Goal: Task Accomplishment & Management: Complete application form

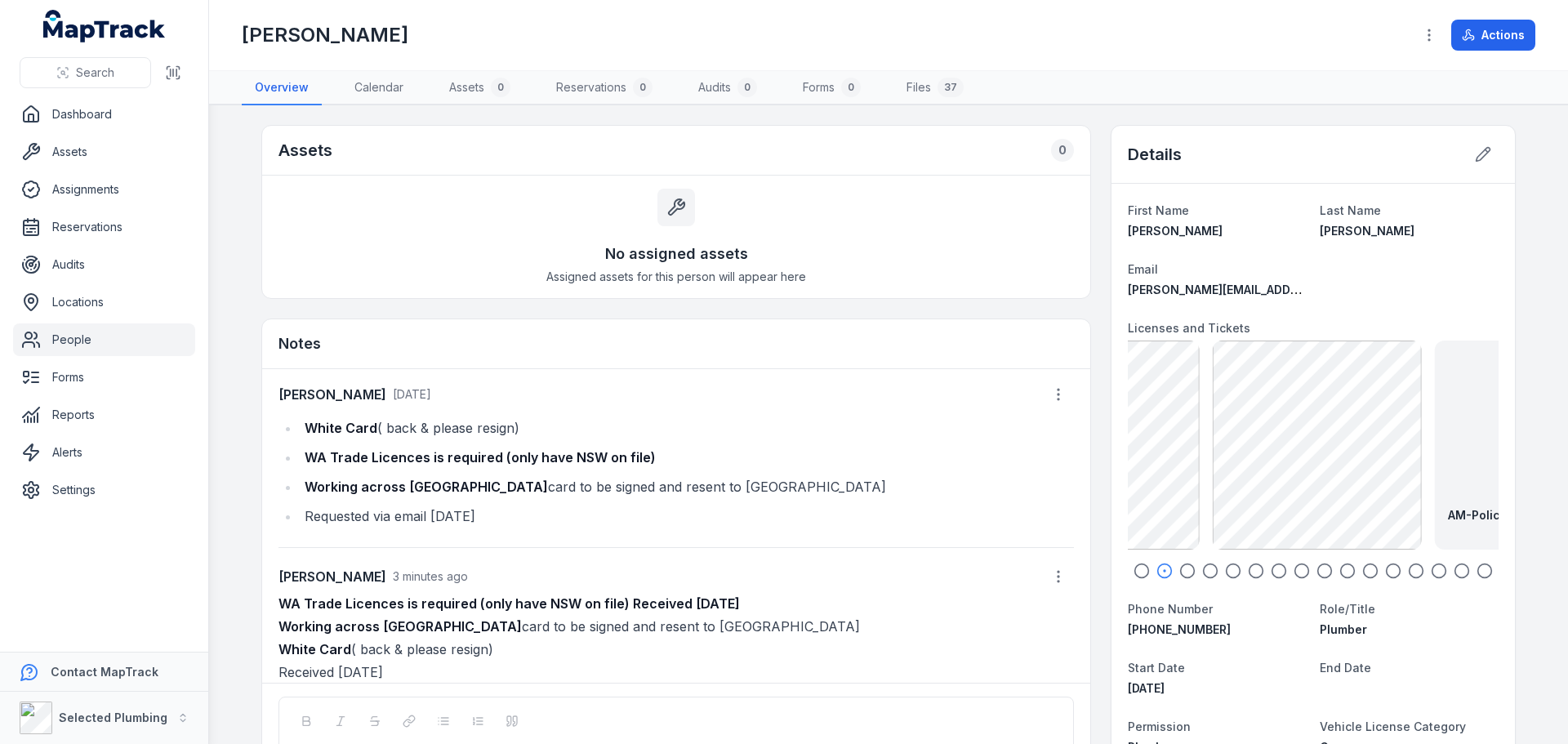
click at [1239, 567] on div at bounding box center [1313, 570] width 371 height 16
click at [1137, 569] on icon "button" at bounding box center [1141, 570] width 16 height 16
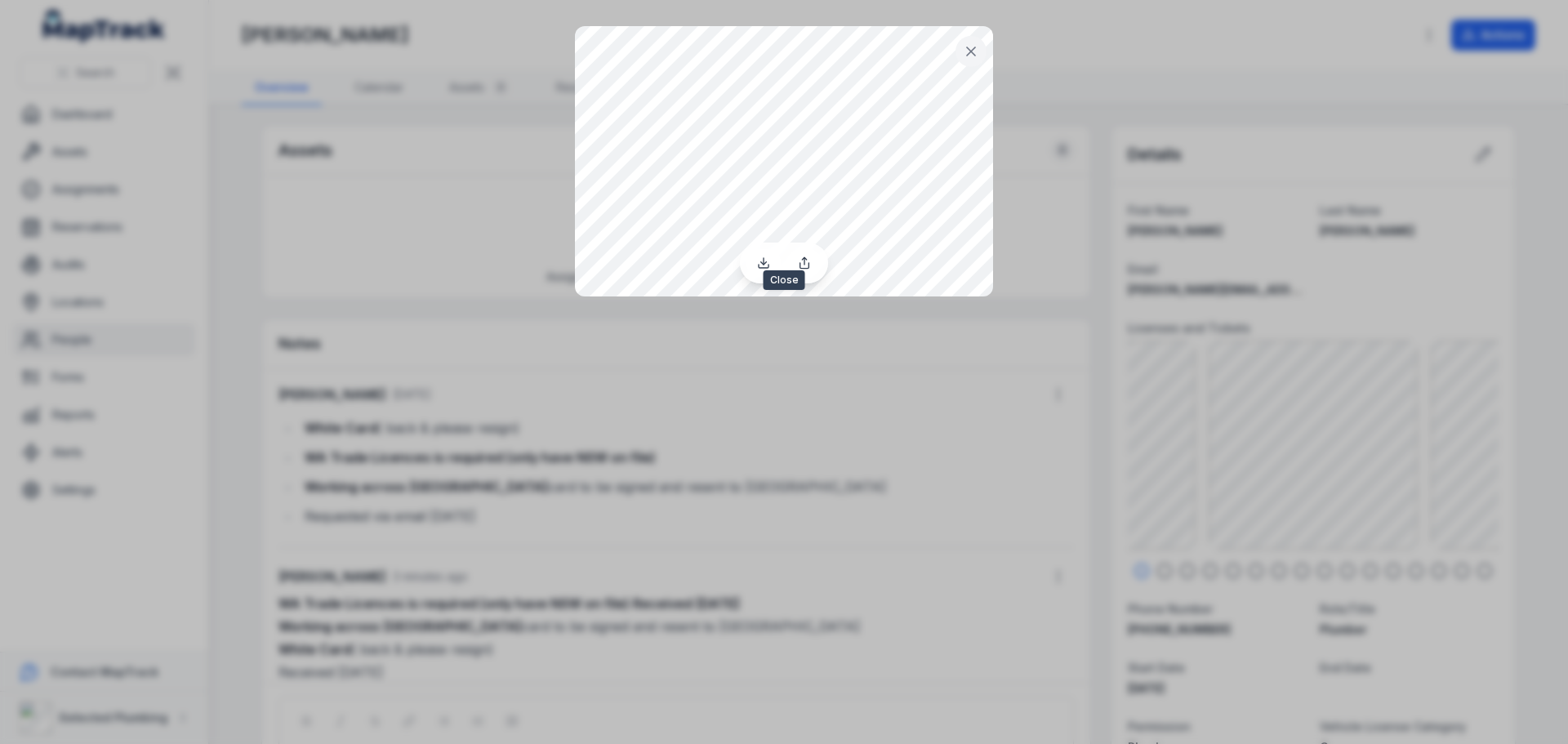
click at [970, 50] on icon at bounding box center [971, 51] width 8 height 8
drag, startPoint x: 968, startPoint y: 59, endPoint x: 979, endPoint y: 72, distance: 17.0
click at [970, 59] on button at bounding box center [971, 51] width 31 height 31
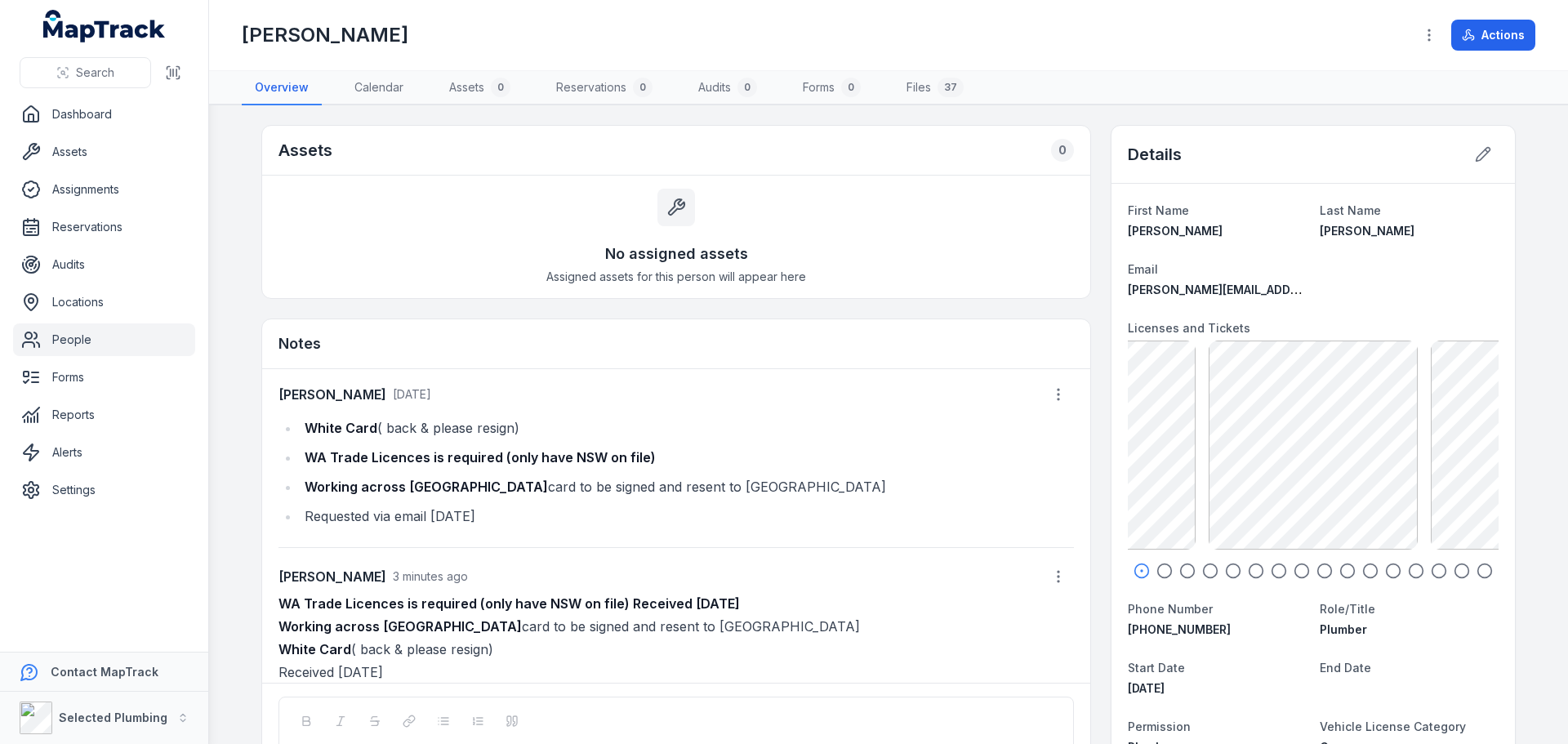
click at [1157, 575] on icon "button" at bounding box center [1164, 570] width 16 height 16
click at [1182, 574] on icon "button" at bounding box center [1187, 570] width 16 height 16
click at [1202, 570] on icon "button" at bounding box center [1210, 570] width 16 height 16
click at [1227, 569] on icon "button" at bounding box center [1232, 570] width 16 height 16
click at [1249, 569] on circle "button" at bounding box center [1256, 571] width 14 height 14
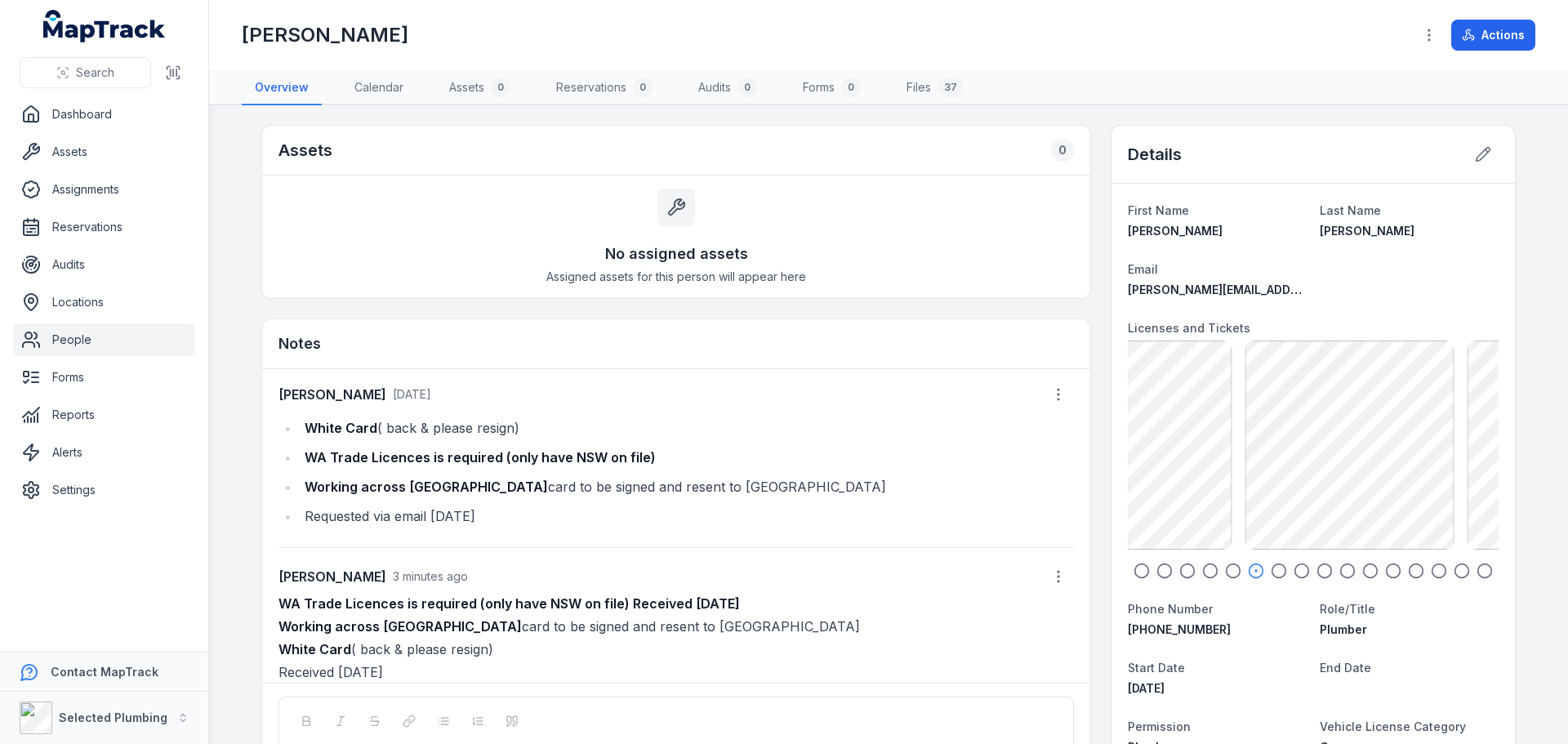
click at [1277, 569] on icon "button" at bounding box center [1279, 570] width 16 height 16
click at [1294, 569] on icon "button" at bounding box center [1301, 570] width 16 height 16
click at [1347, 567] on circle "button" at bounding box center [1347, 571] width 14 height 14
click at [1367, 567] on icon "button" at bounding box center [1370, 570] width 16 height 16
click at [1398, 568] on div at bounding box center [1313, 570] width 371 height 16
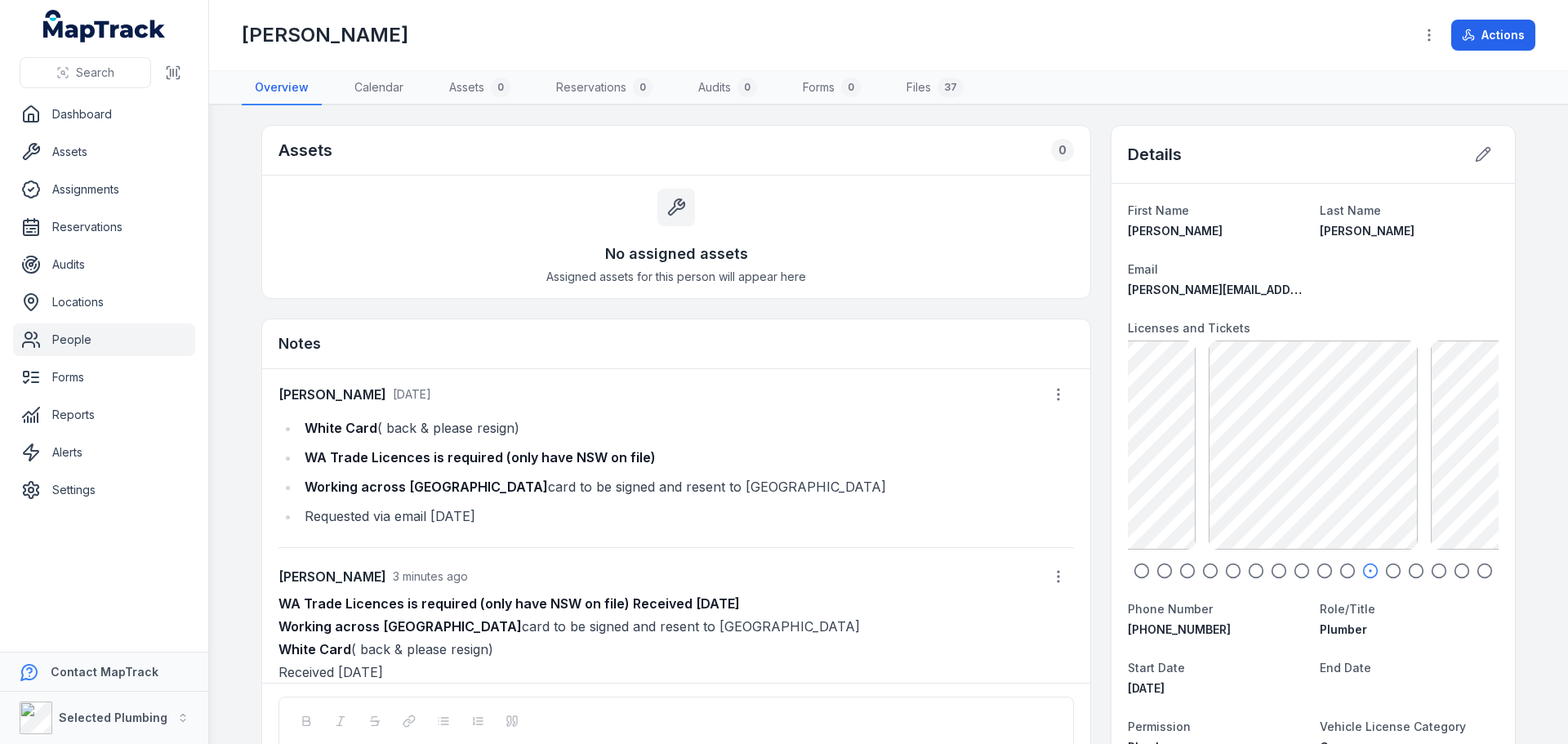
click at [1388, 567] on icon "button" at bounding box center [1393, 570] width 16 height 16
click at [1477, 157] on icon at bounding box center [1483, 154] width 14 height 14
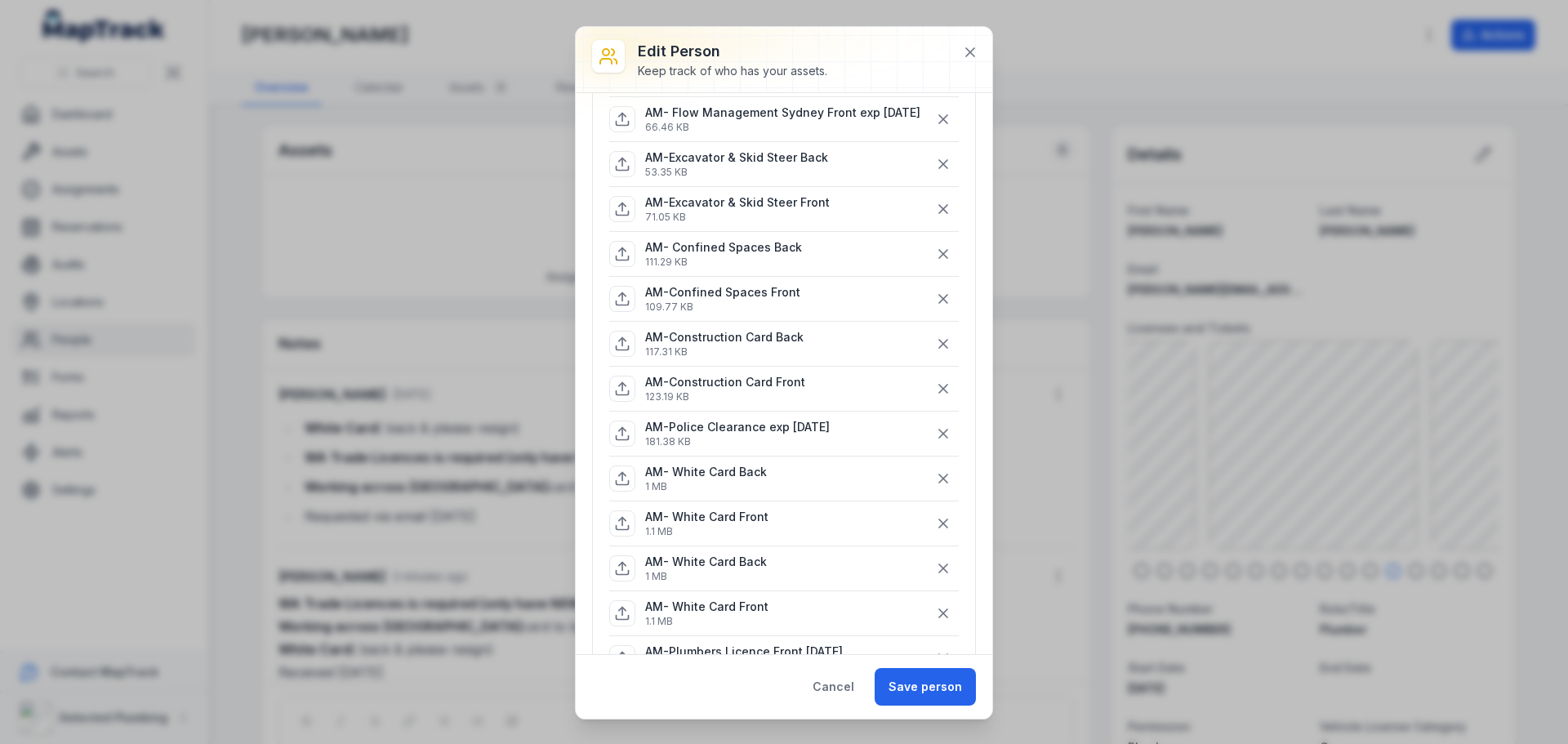
scroll to position [816, 0]
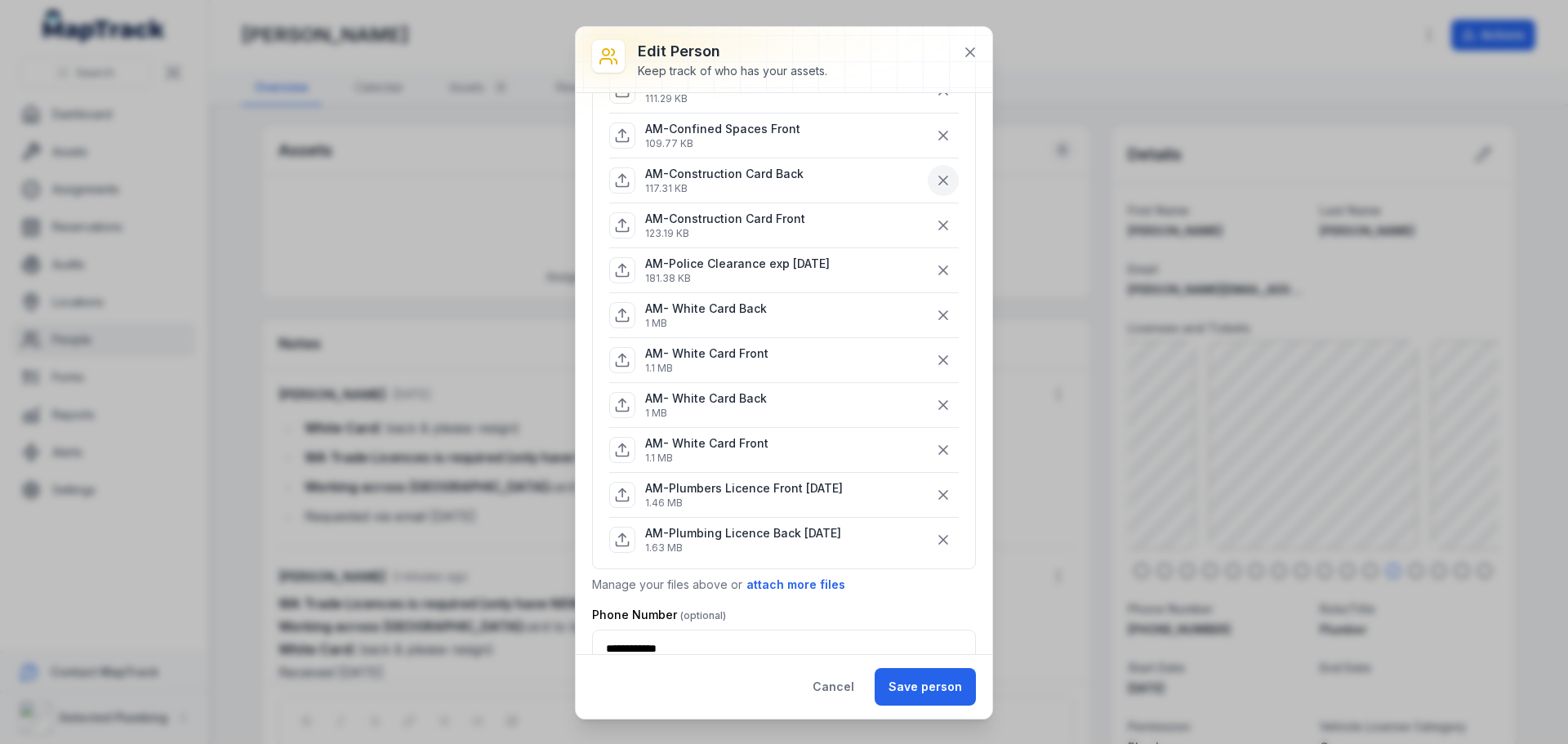
click at [937, 189] on icon "button" at bounding box center [942, 179] width 16 height 16
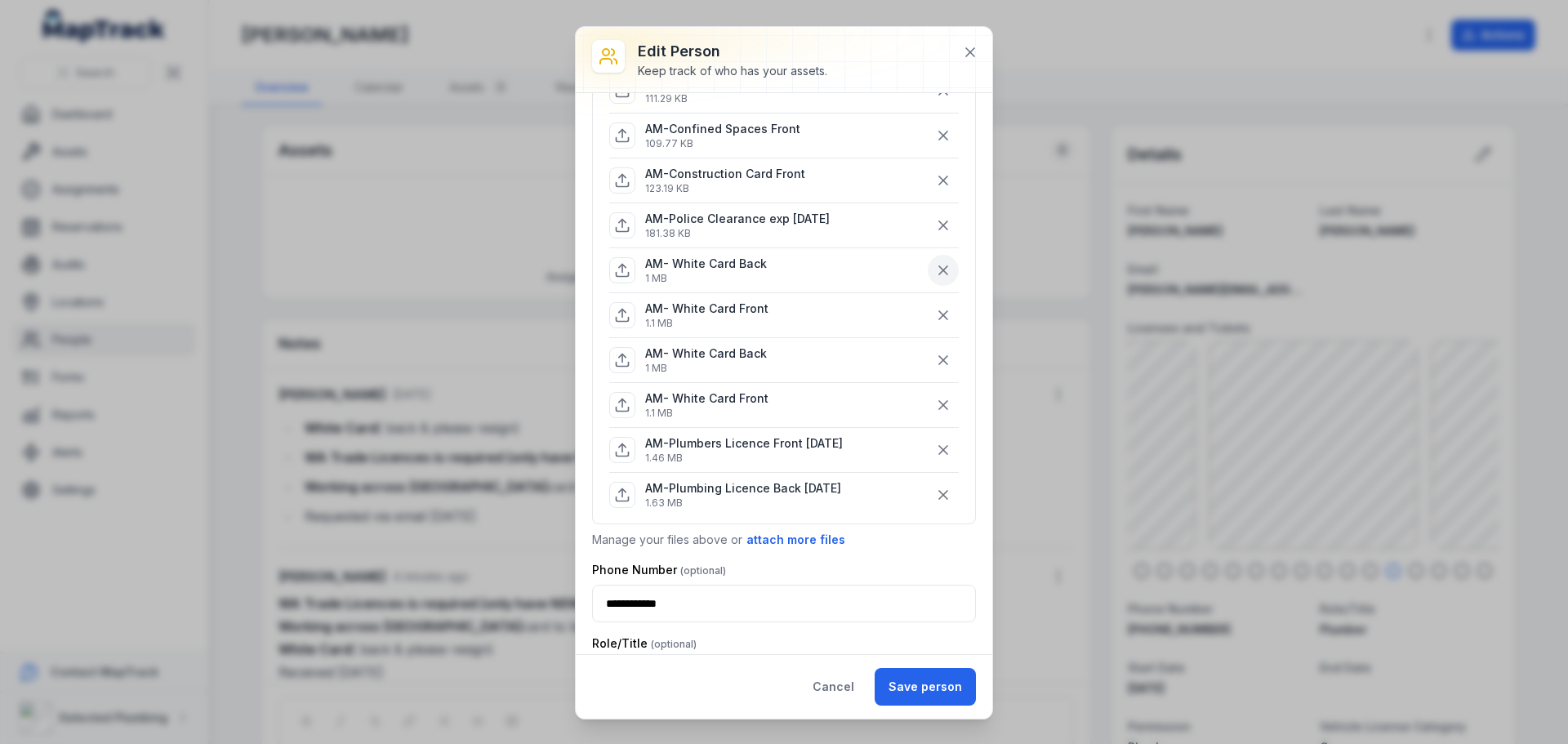
click at [937, 278] on icon "button" at bounding box center [942, 269] width 16 height 16
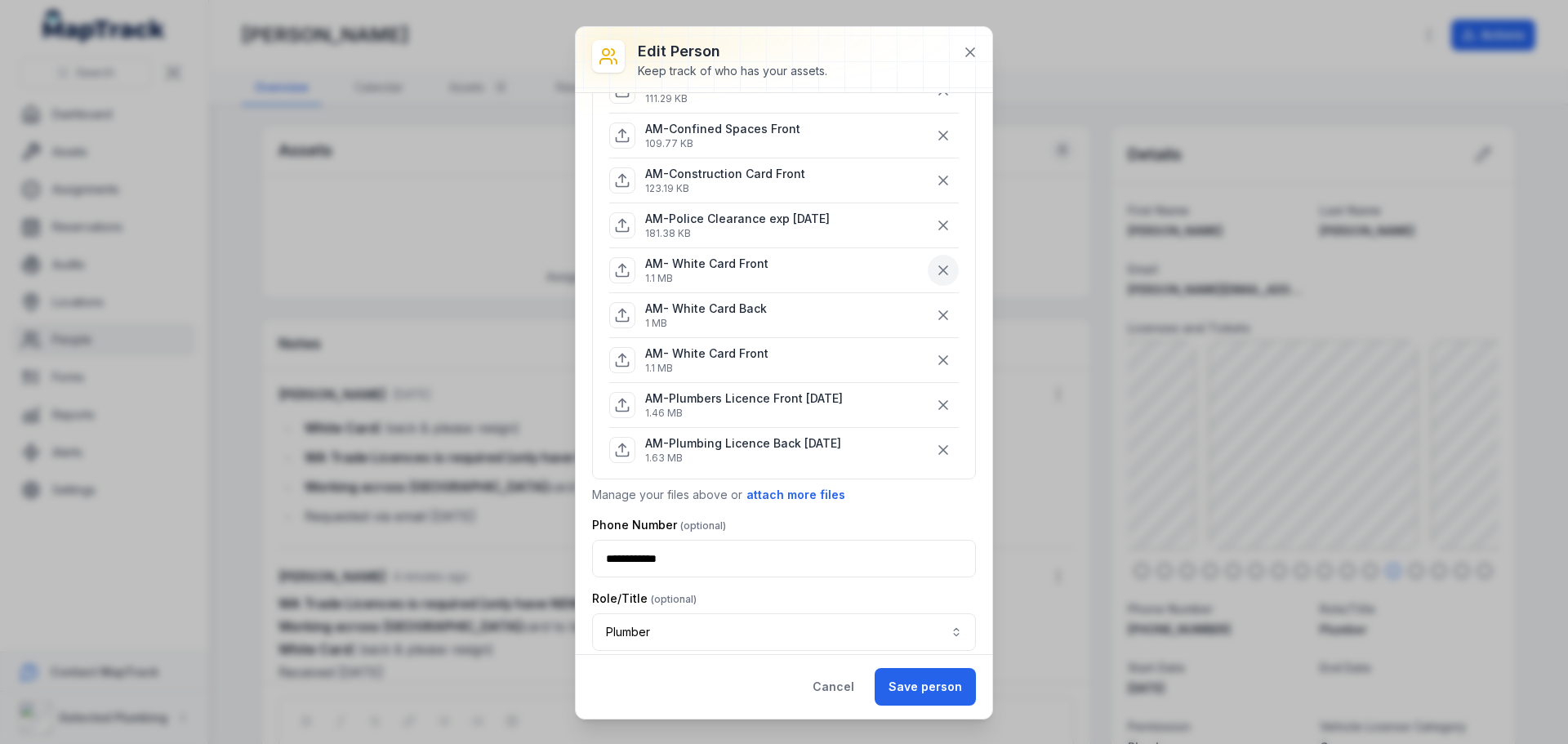
click at [937, 278] on icon "button" at bounding box center [942, 269] width 16 height 16
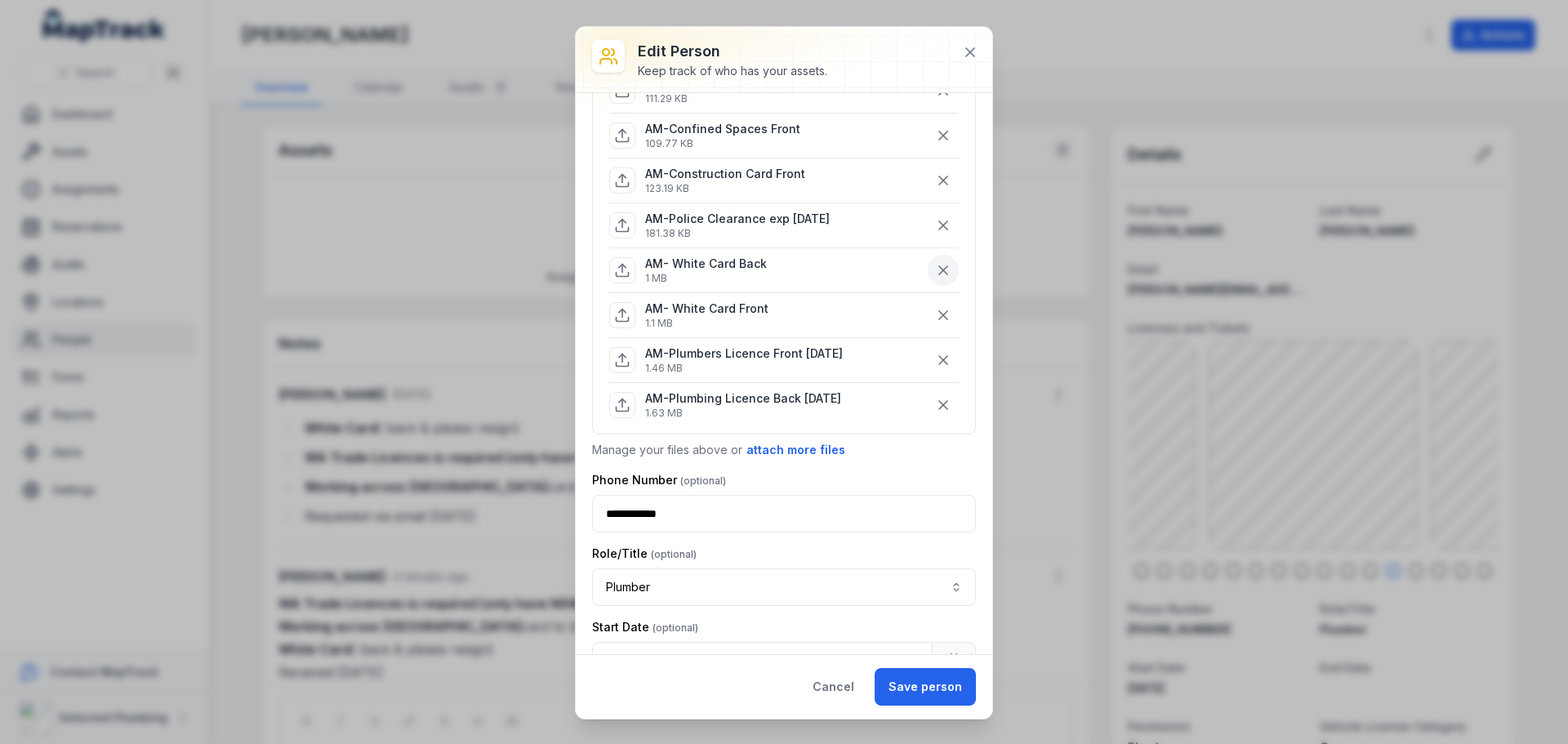
click at [937, 278] on icon "button" at bounding box center [942, 269] width 16 height 16
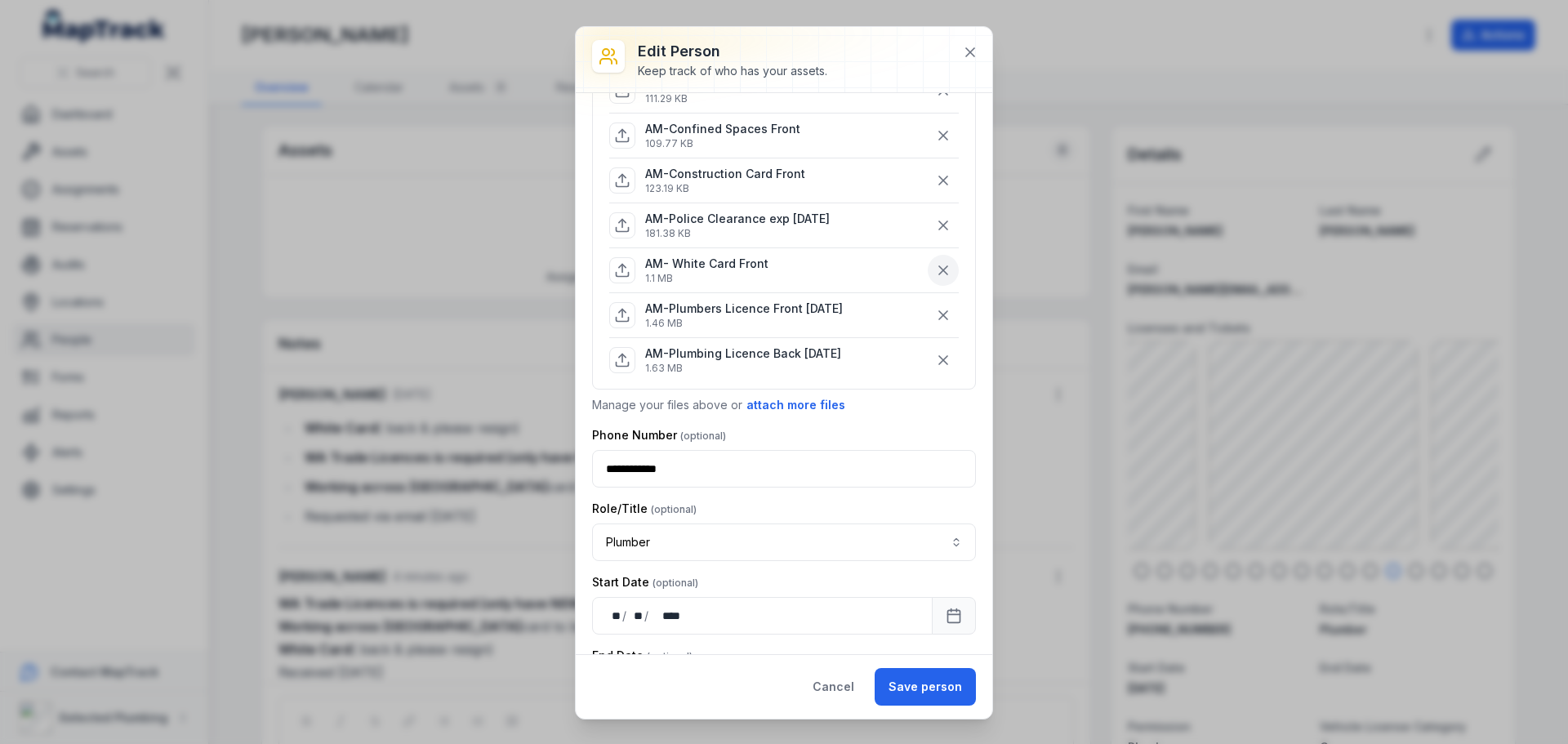
click at [937, 278] on icon "button" at bounding box center [942, 269] width 16 height 16
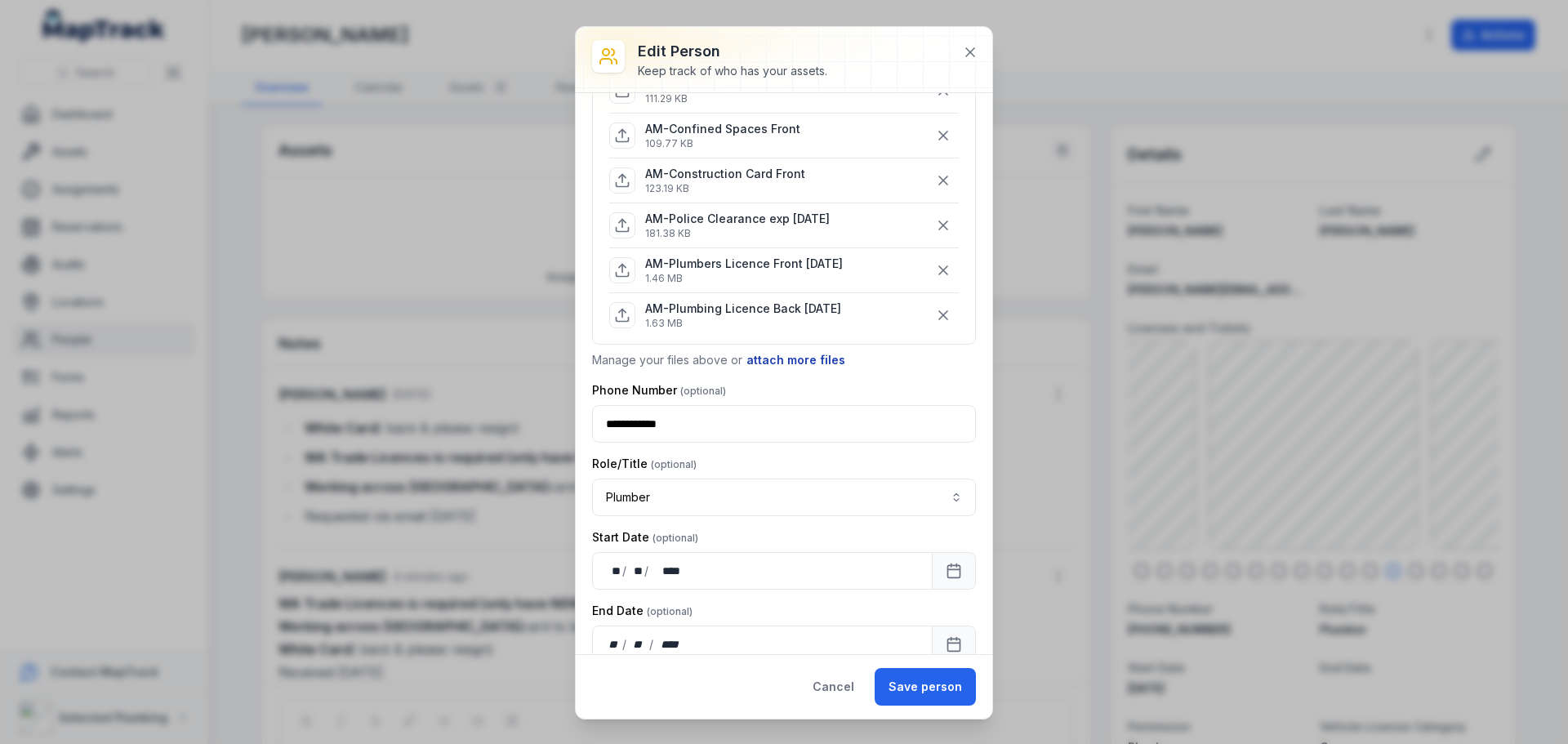
click at [783, 369] on button "attach more files" at bounding box center [796, 360] width 101 height 18
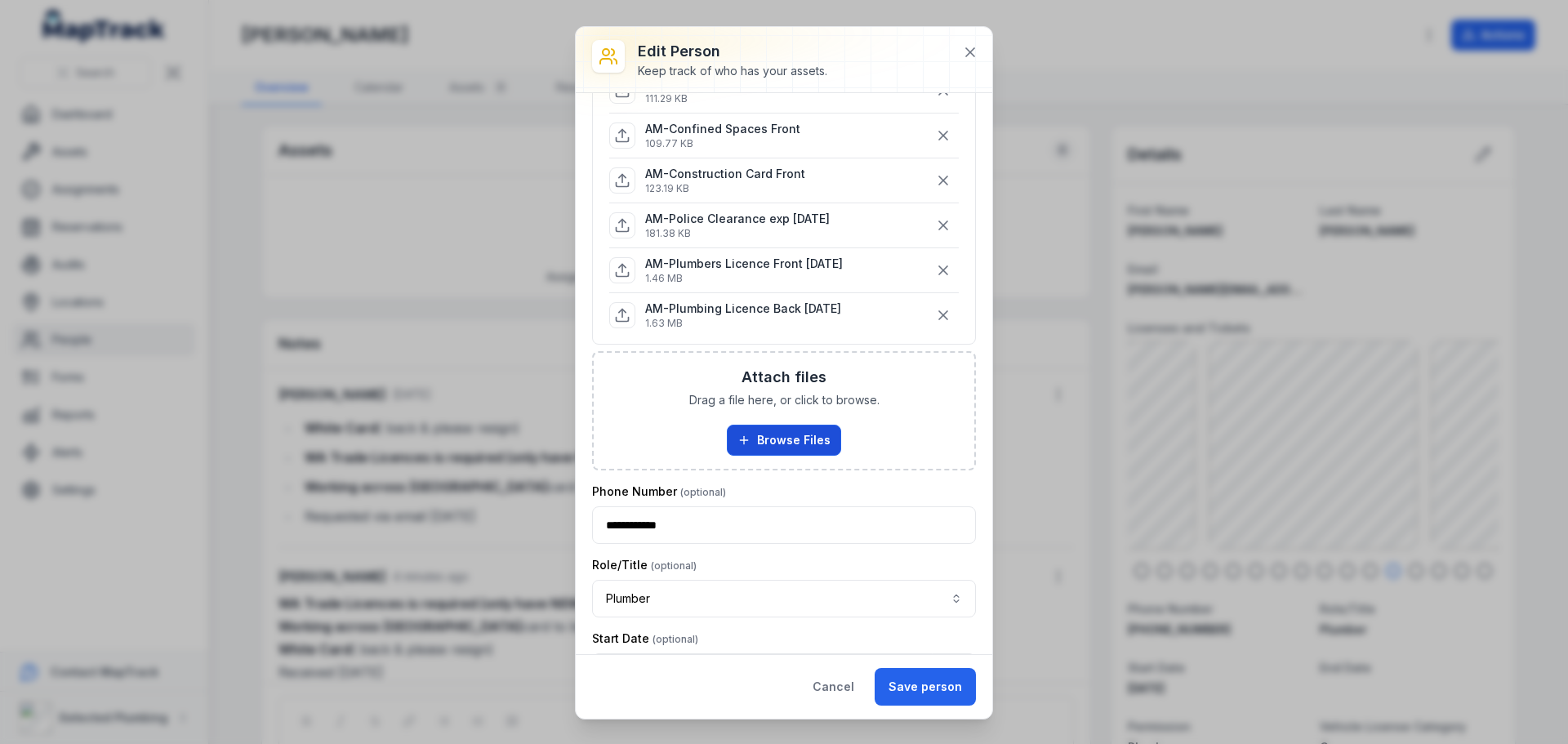
click at [755, 455] on button "Browse Files" at bounding box center [784, 440] width 114 height 31
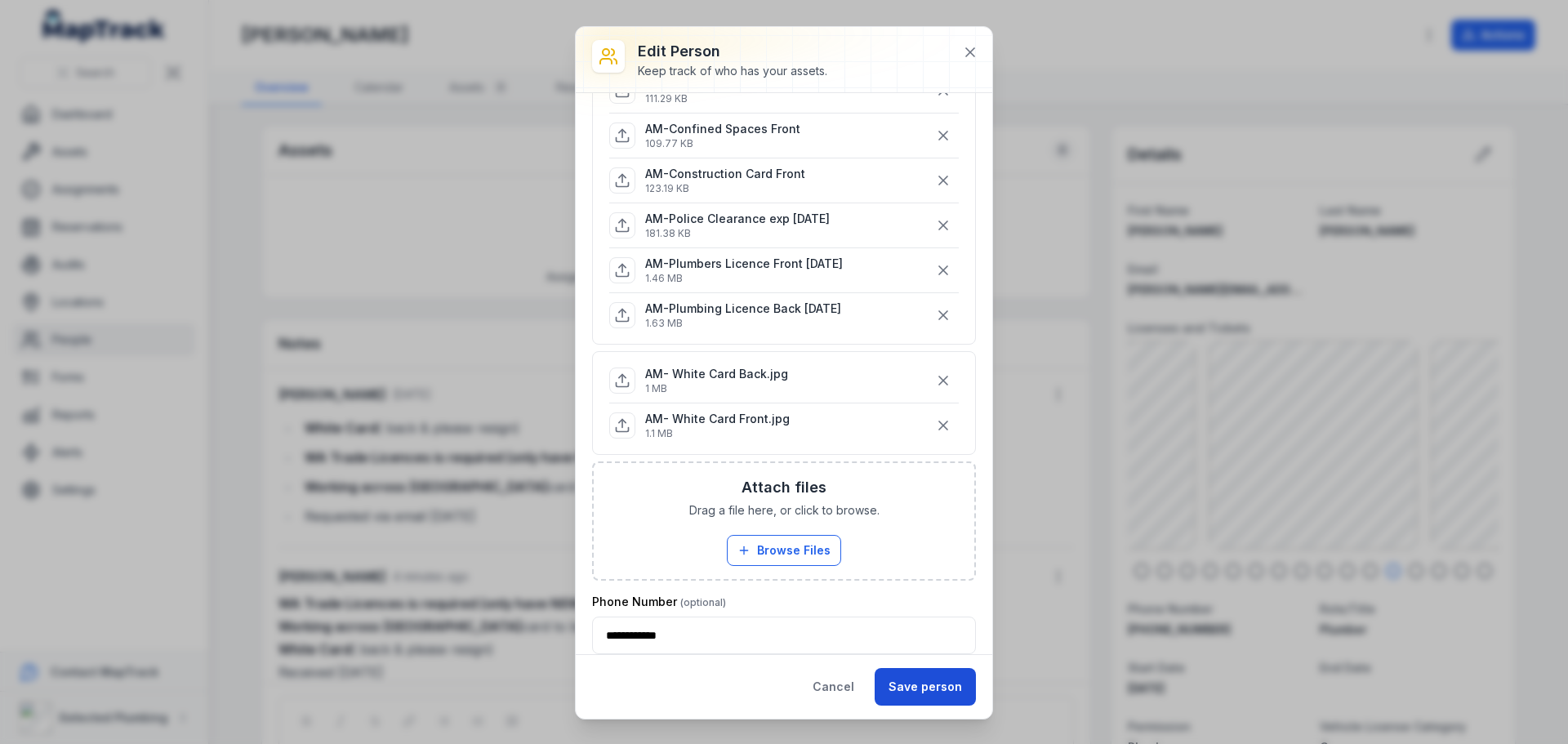
click at [935, 684] on button "Save person" at bounding box center [925, 686] width 102 height 38
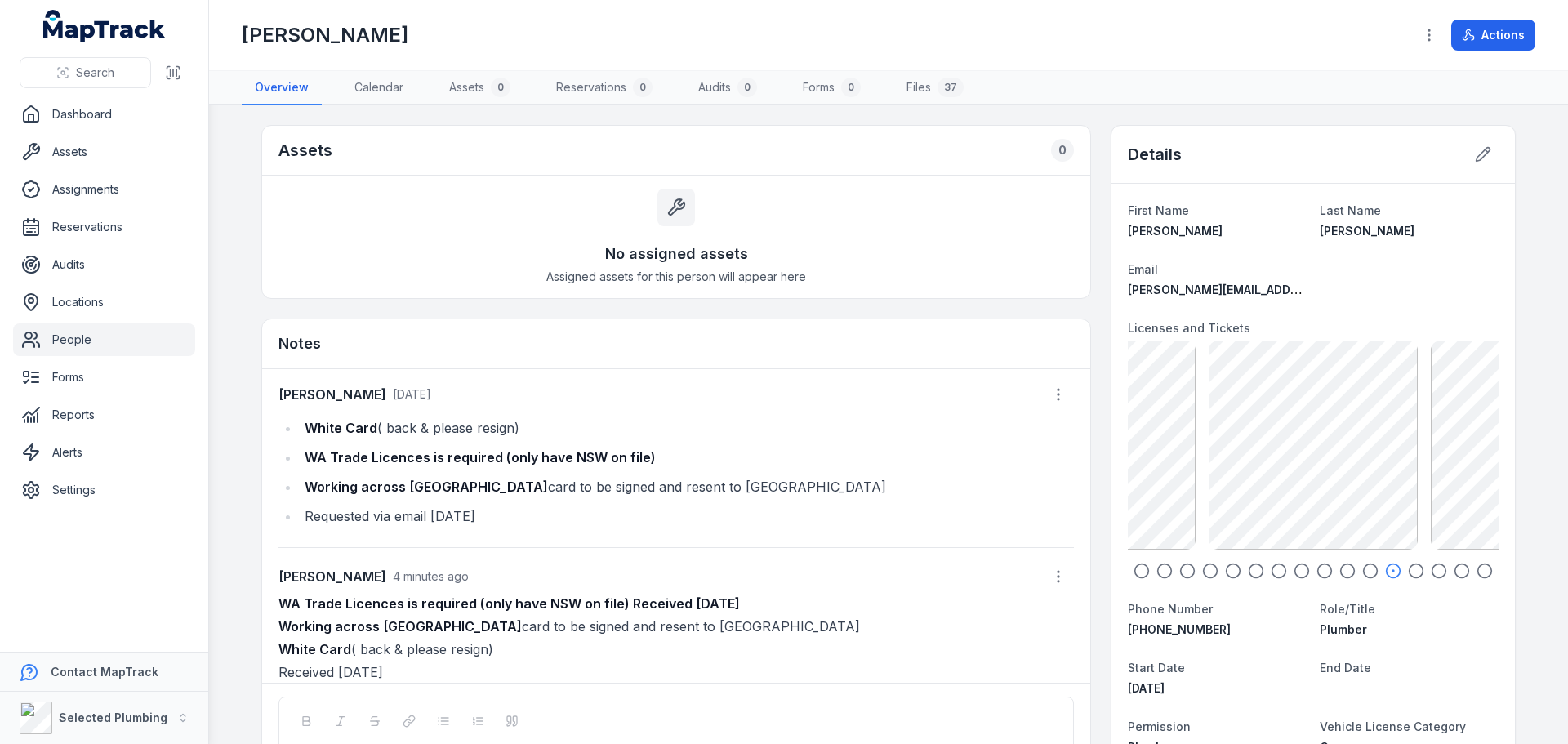
click at [1141, 573] on icon "button" at bounding box center [1141, 570] width 16 height 16
